Goal: Information Seeking & Learning: Learn about a topic

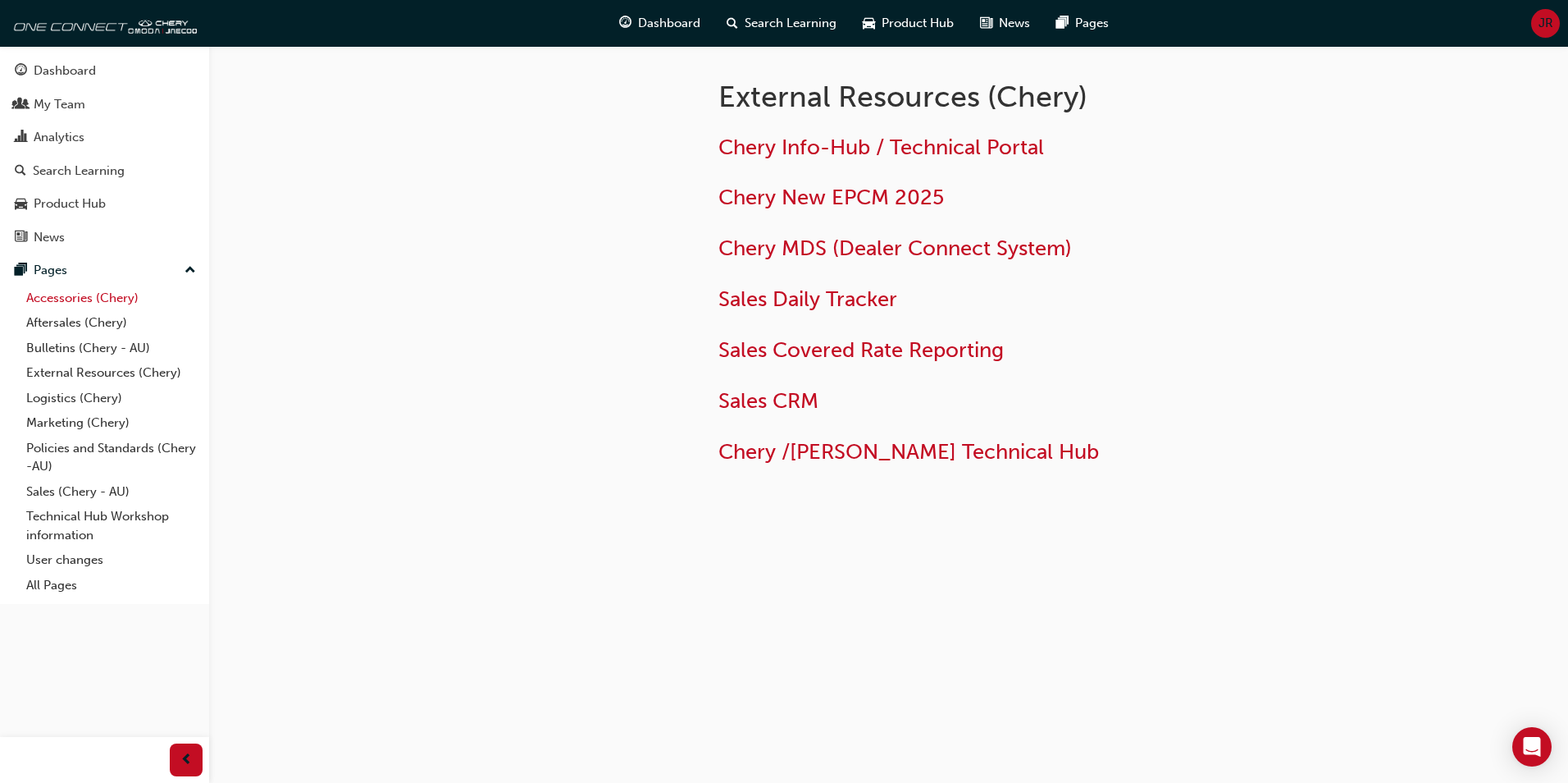
click at [71, 296] on link "Accessories (Chery)" at bounding box center [111, 298] width 183 height 26
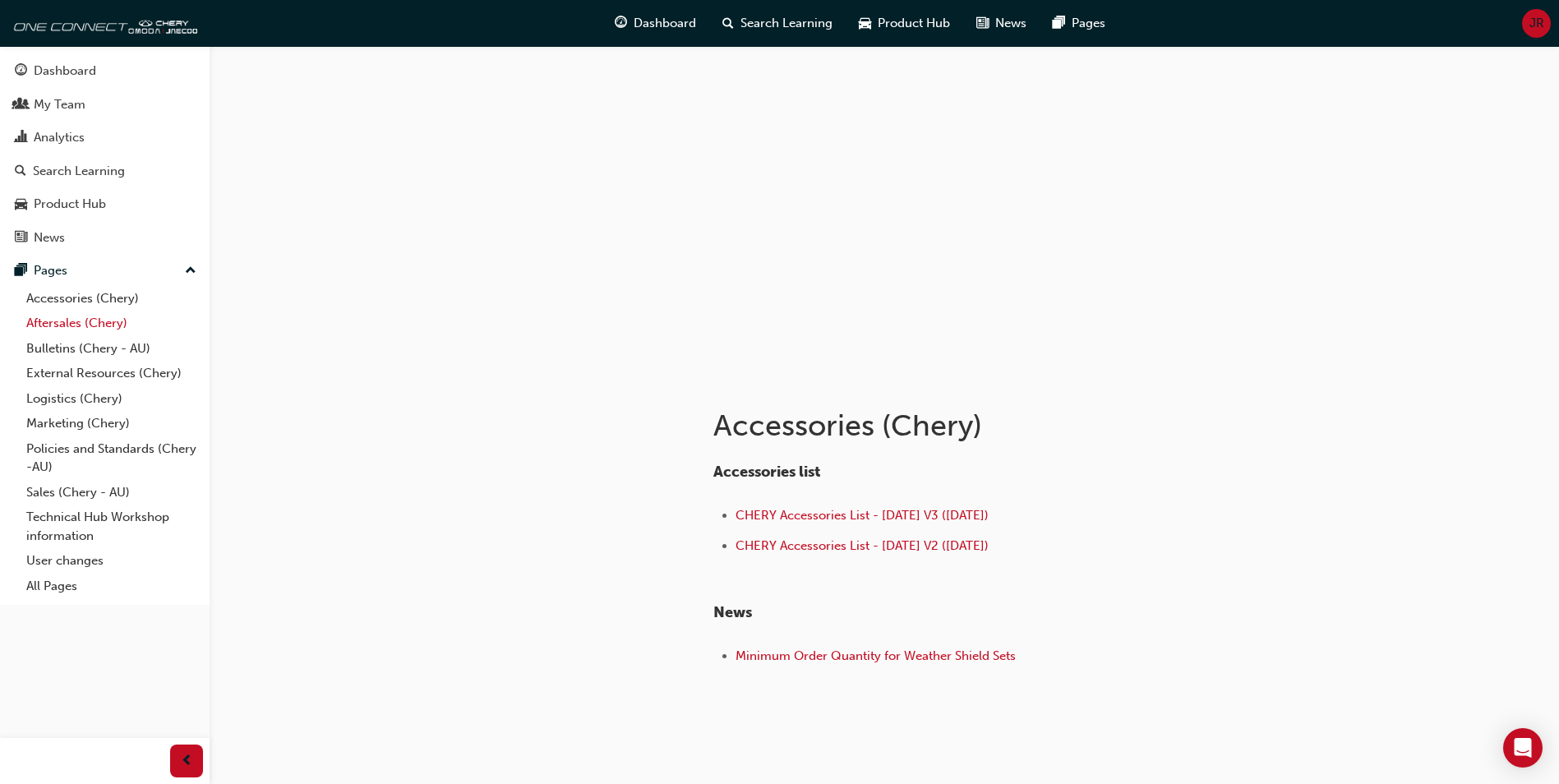
click at [51, 322] on link "Aftersales (Chery)" at bounding box center [111, 323] width 183 height 26
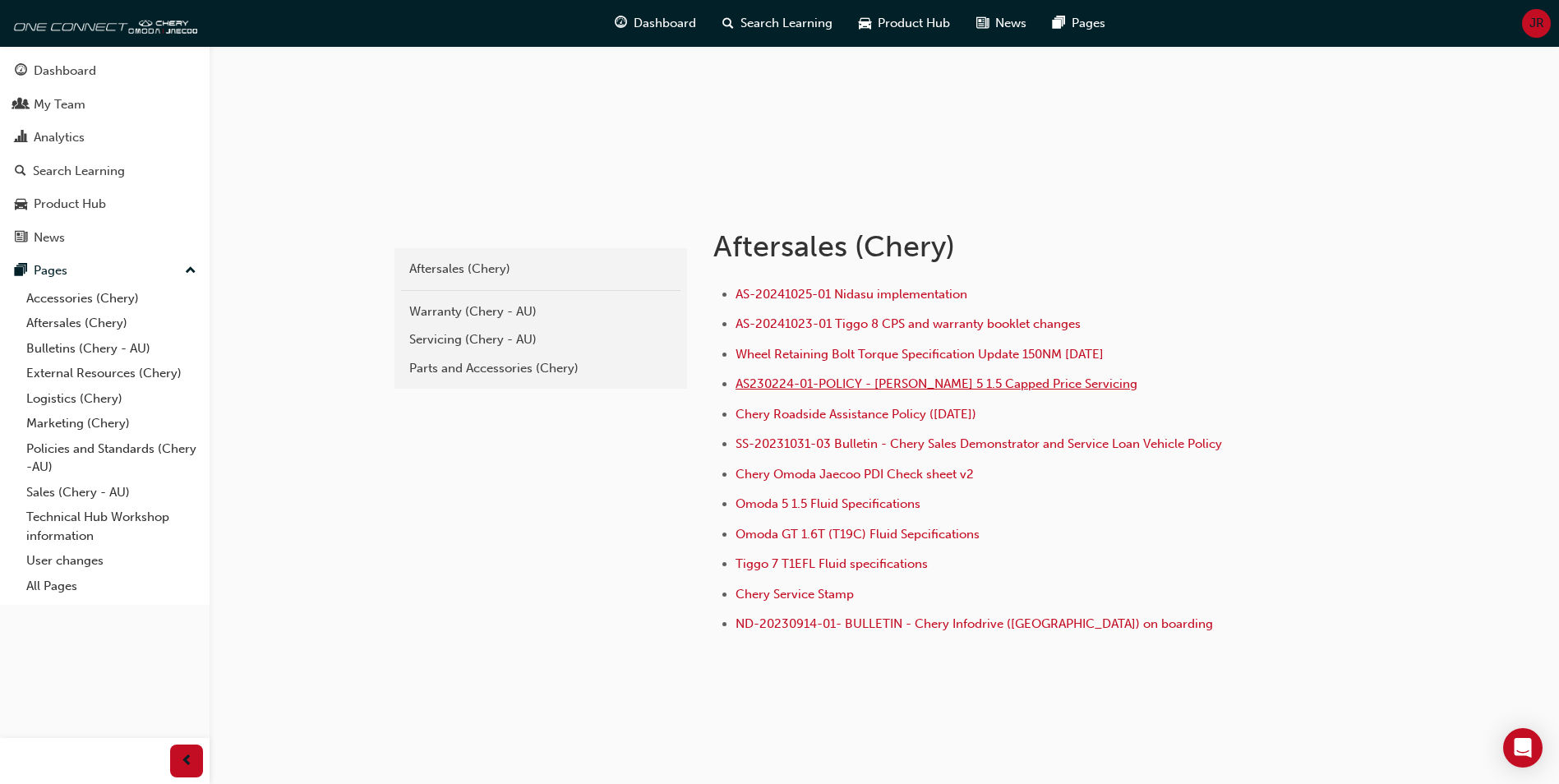
scroll to position [192, 0]
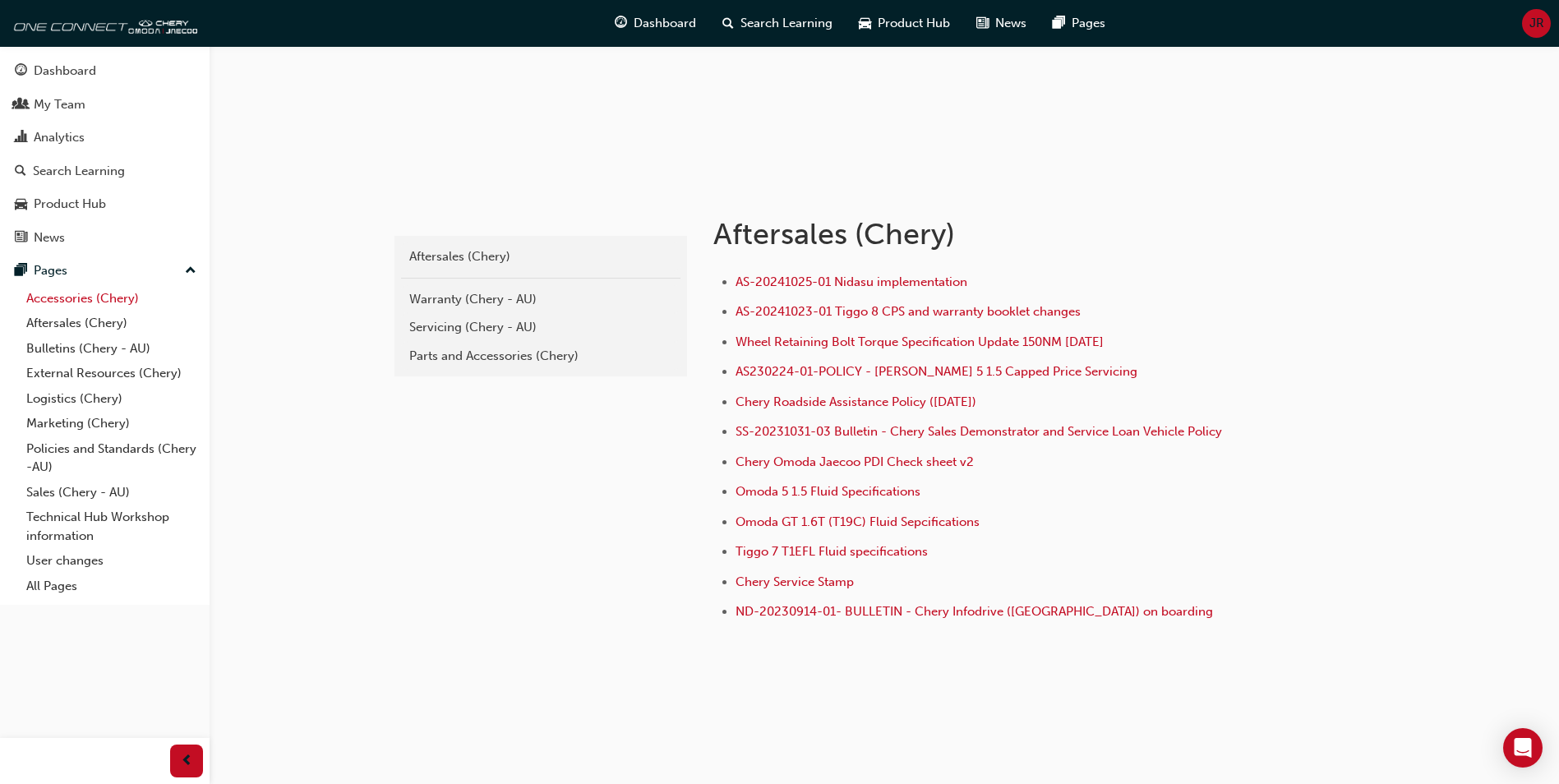
click at [82, 297] on link "Accessories (Chery)" at bounding box center [111, 298] width 183 height 26
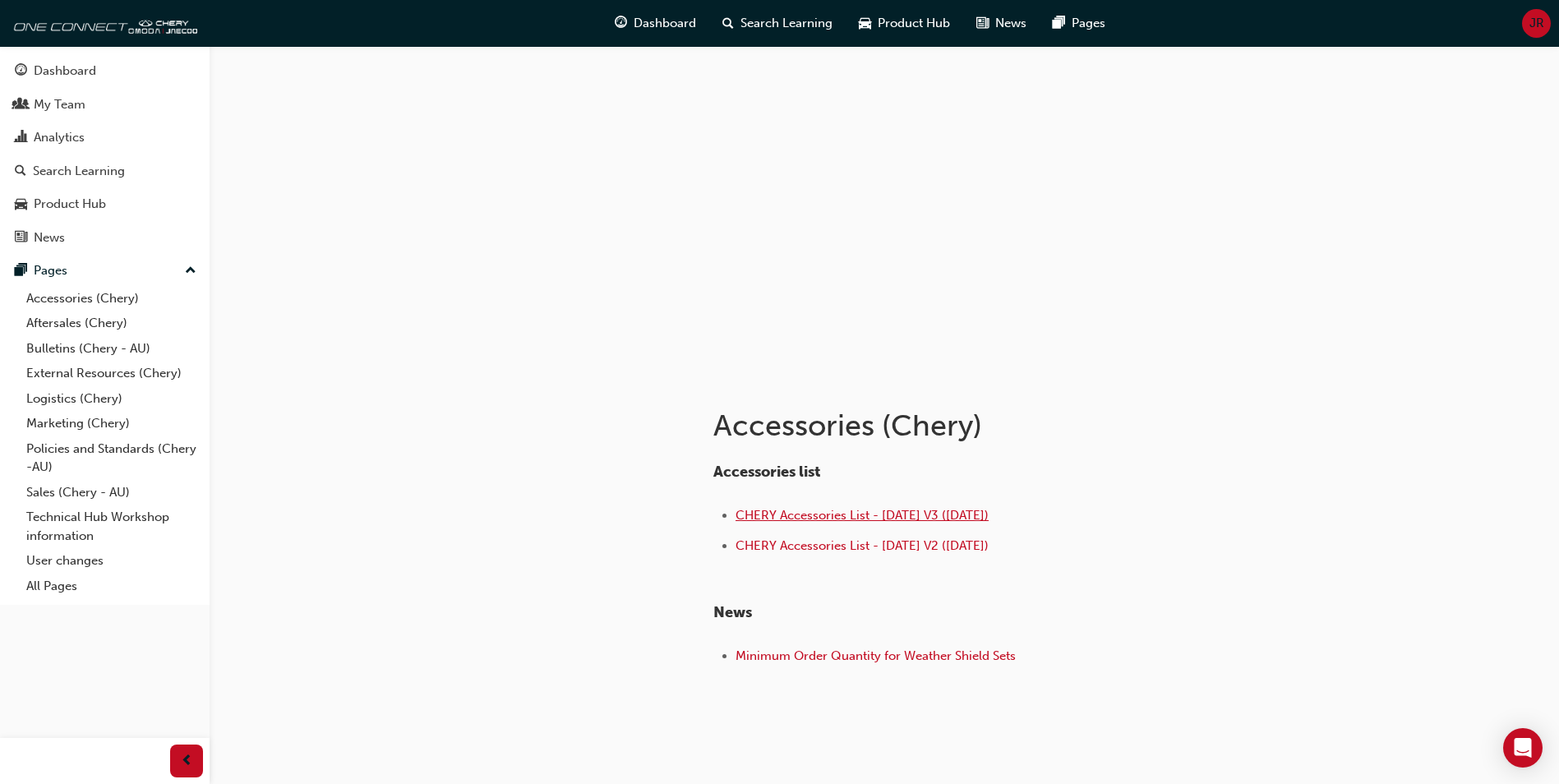
click at [767, 354] on span "CHERY Accessories List - [DATE] V3 ([DATE])" at bounding box center [862, 515] width 253 height 14
click at [50, 325] on link "Aftersales (Chery)" at bounding box center [111, 323] width 183 height 26
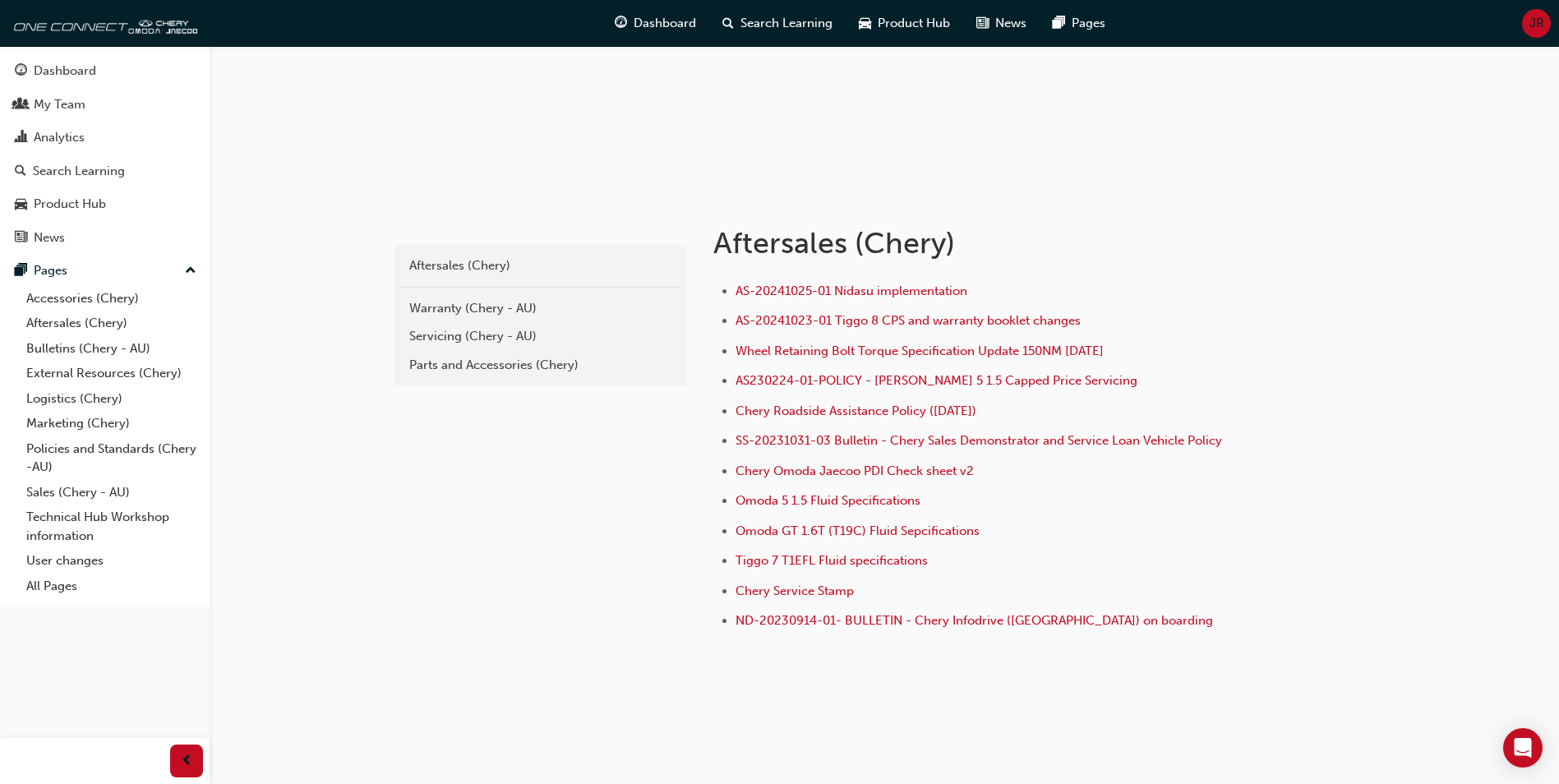
scroll to position [192, 0]
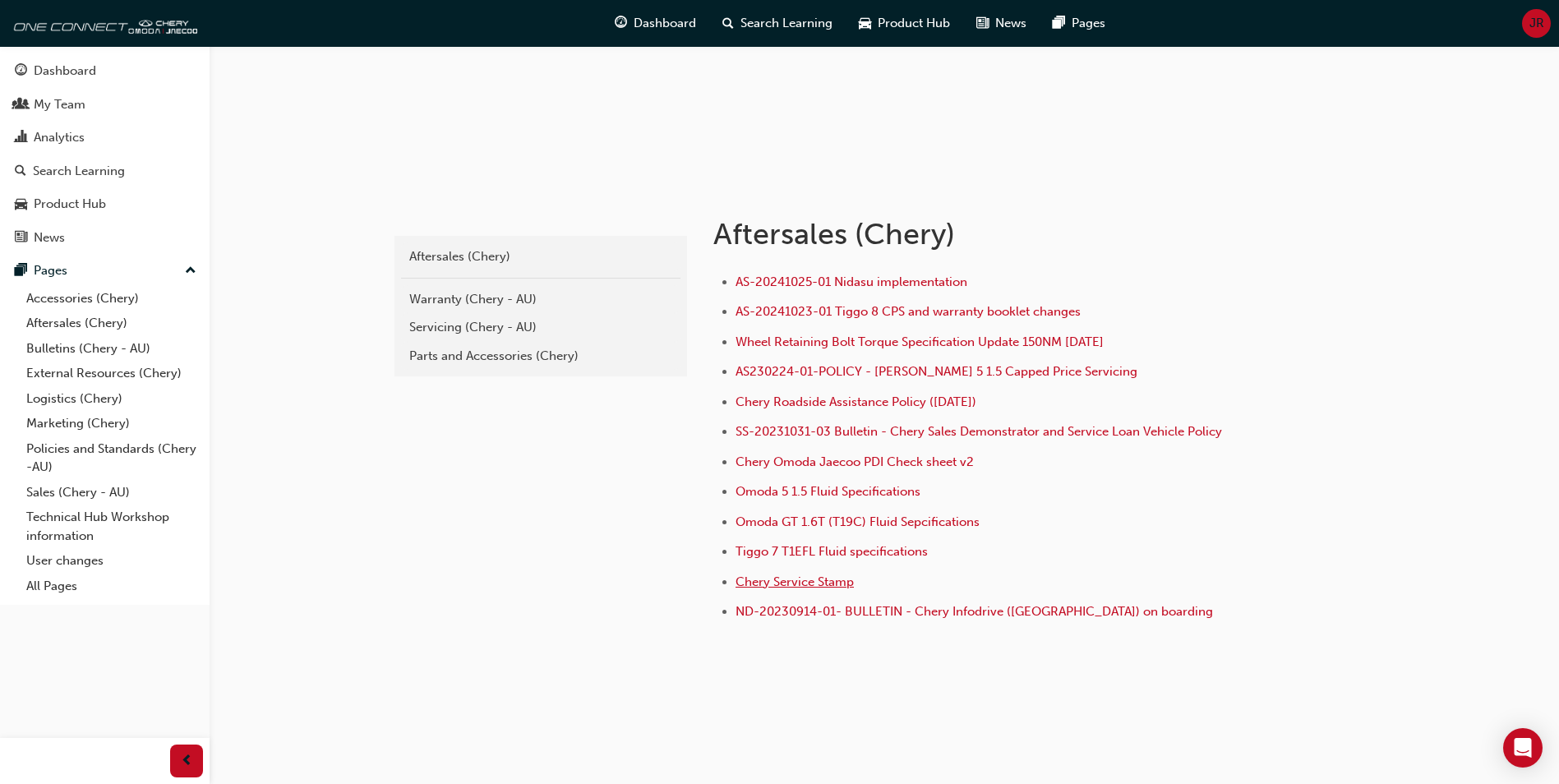
click at [767, 586] on span "Chery Service Stamp" at bounding box center [794, 581] width 118 height 14
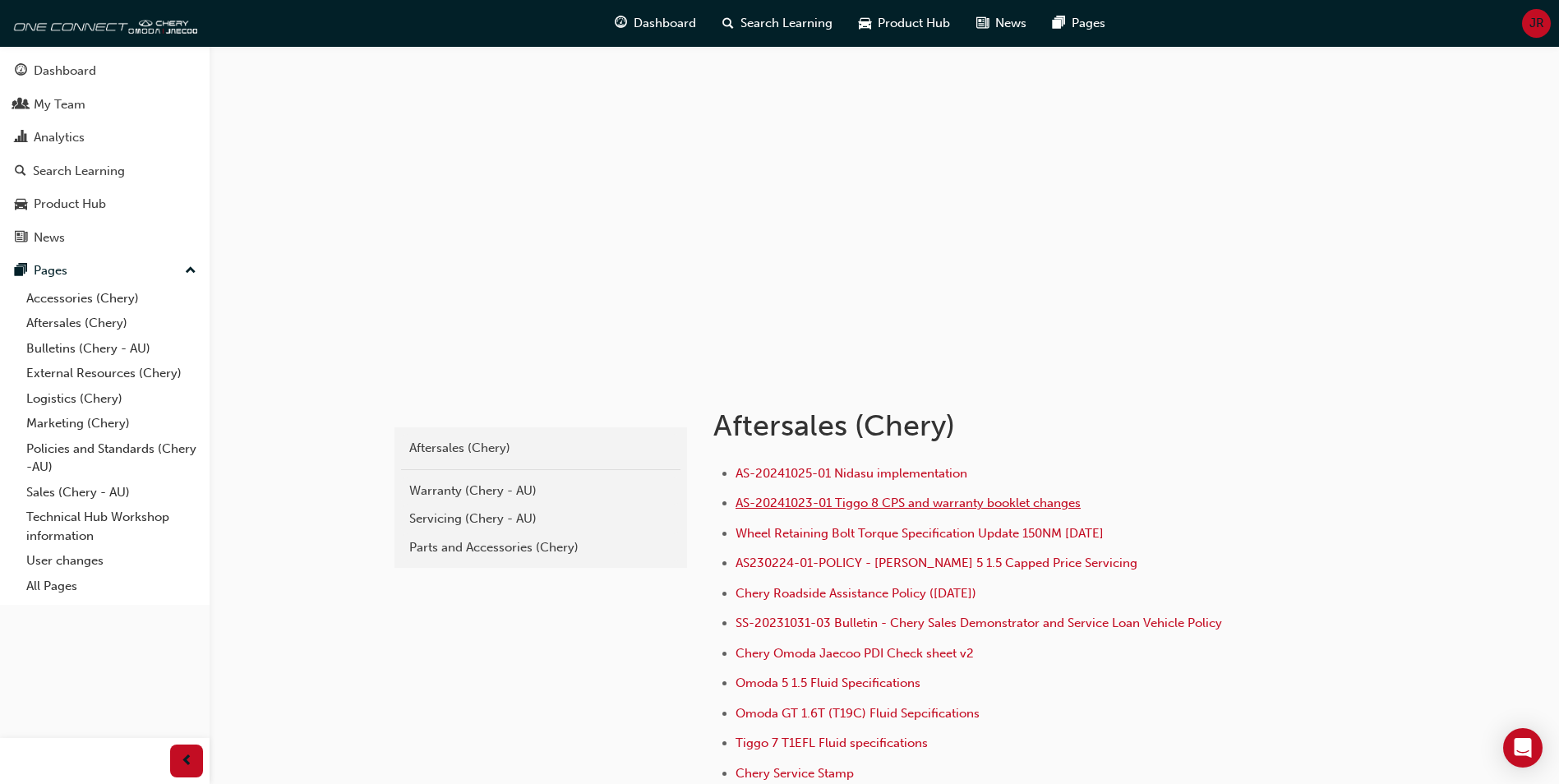
click at [793, 504] on span "AS-20241023-01 Tiggo 8 CPS and warranty booklet changes" at bounding box center [908, 502] width 345 height 14
click at [80, 376] on link "External Resources (Chery)" at bounding box center [111, 373] width 183 height 26
